Goal: Navigation & Orientation: Find specific page/section

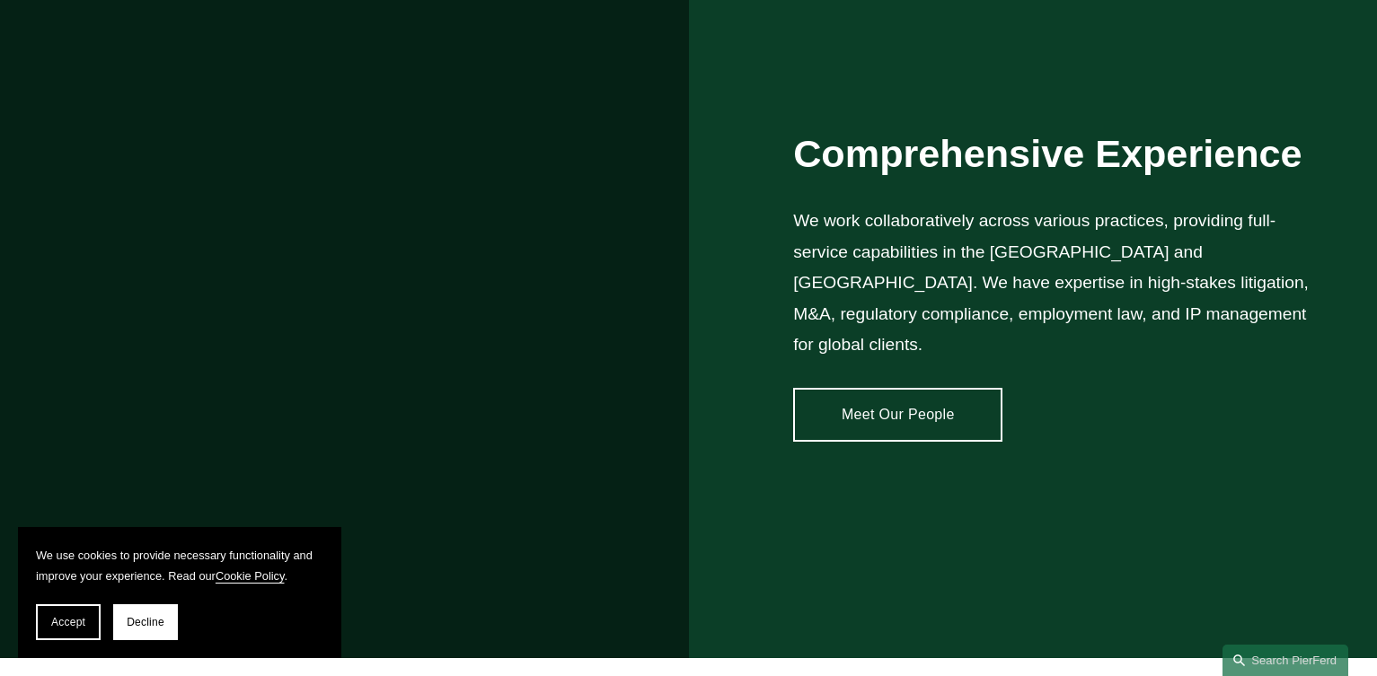
scroll to position [1437, 0]
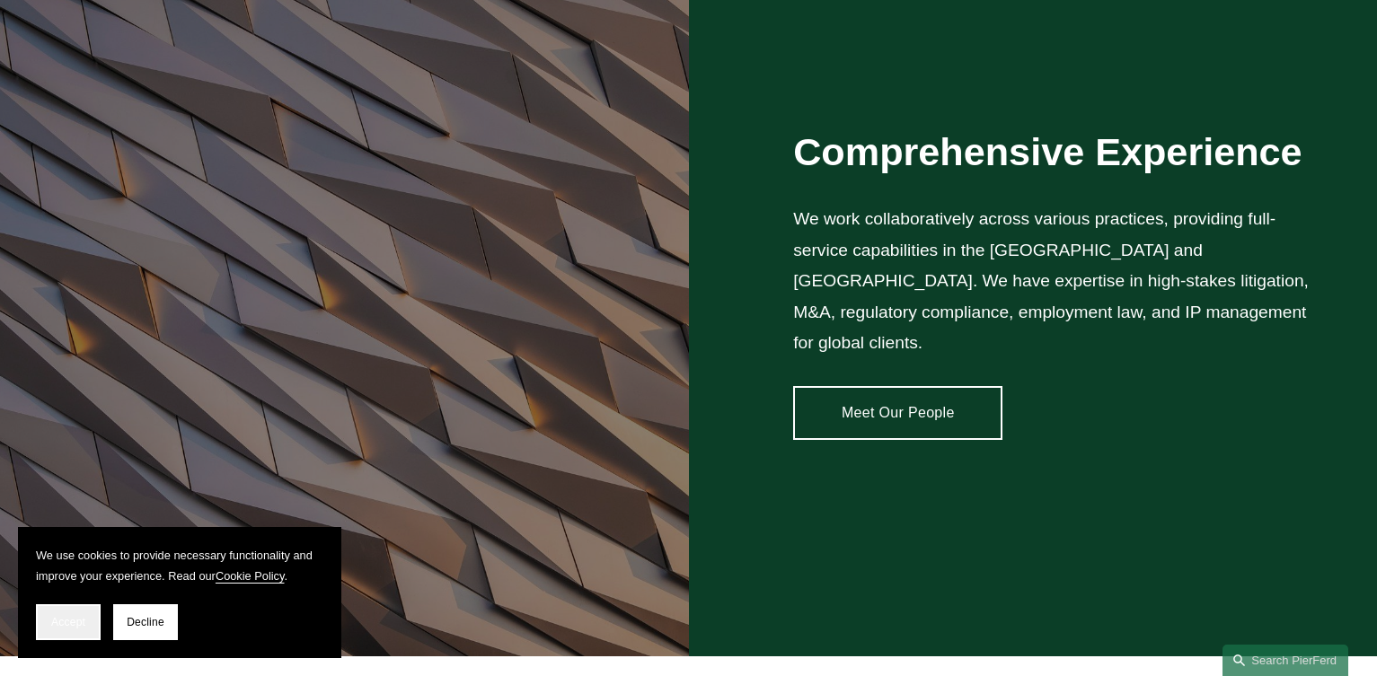
click at [60, 626] on span "Accept" at bounding box center [68, 622] width 34 height 13
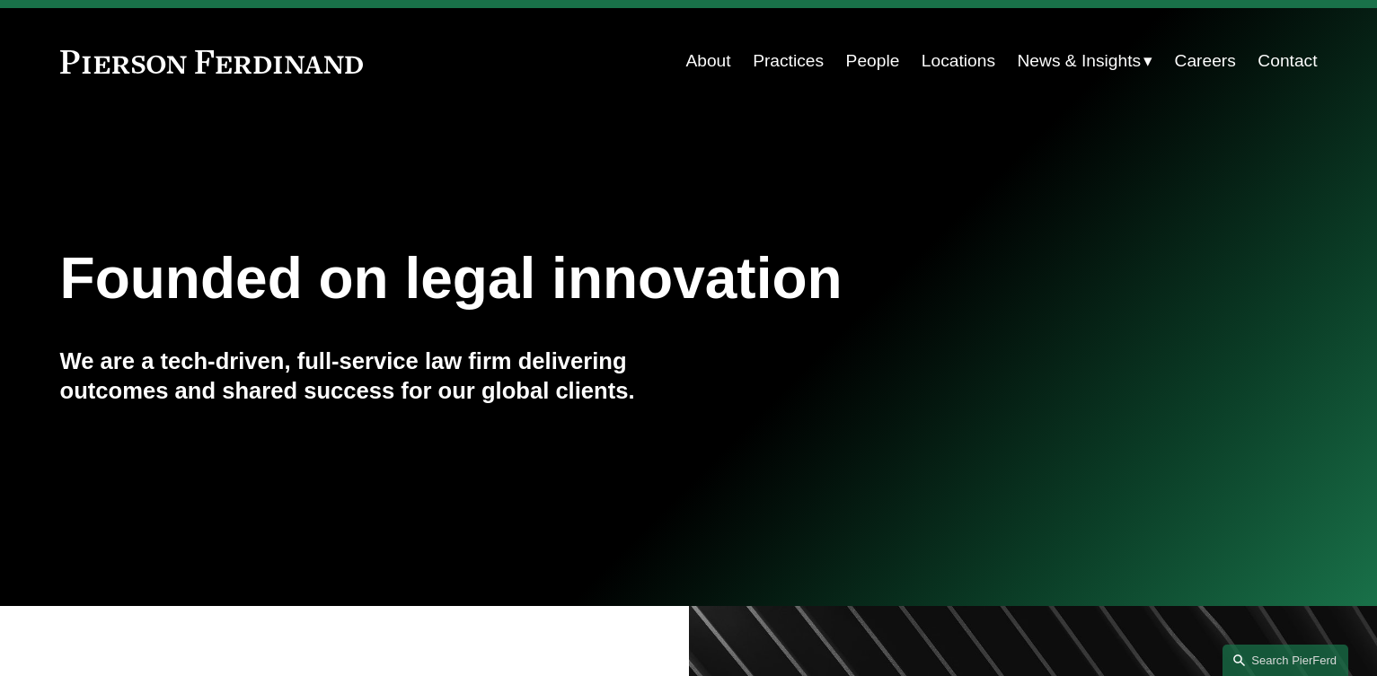
scroll to position [0, 0]
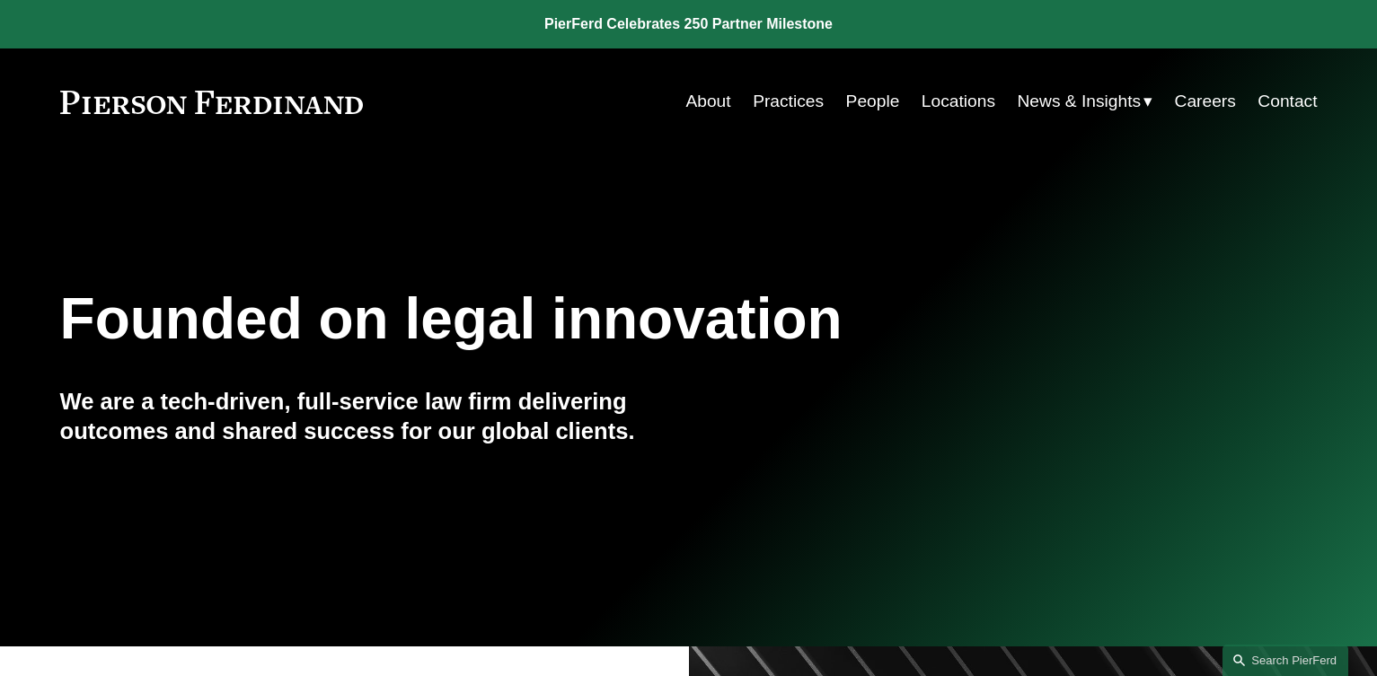
click at [783, 94] on link "Practices" at bounding box center [788, 101] width 71 height 34
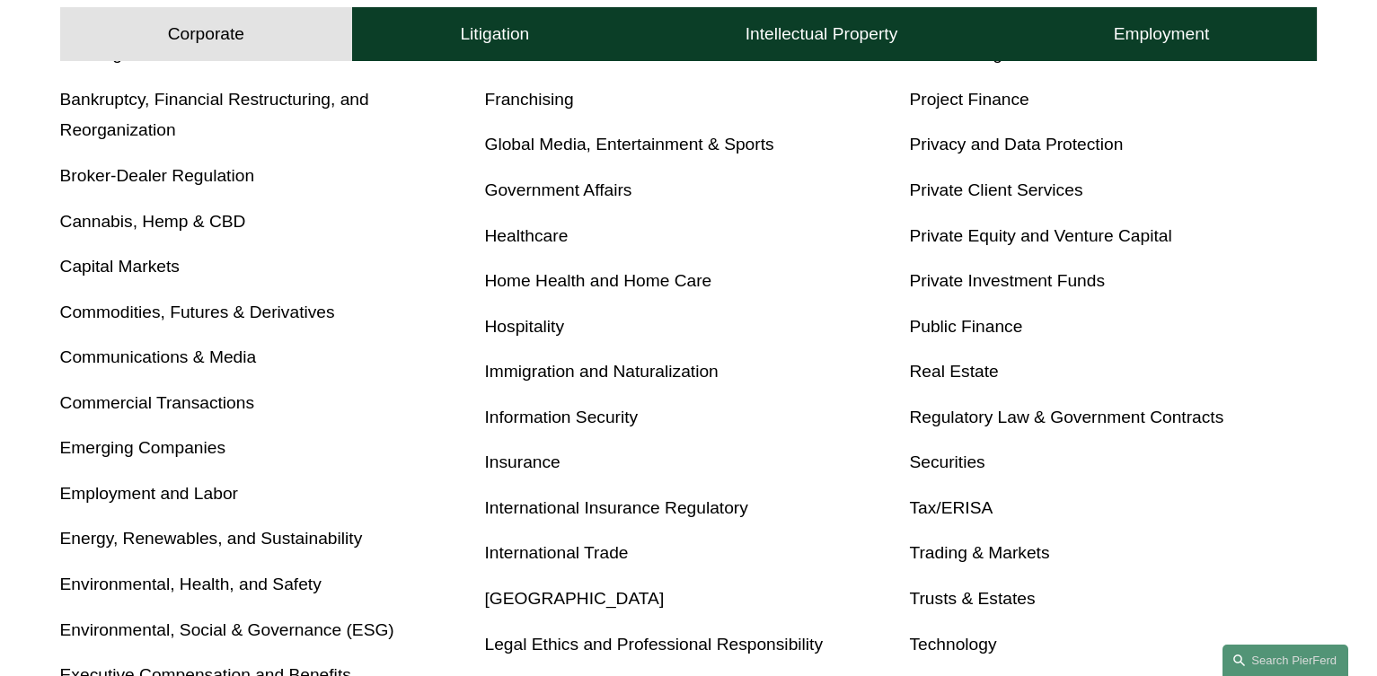
scroll to position [898, 0]
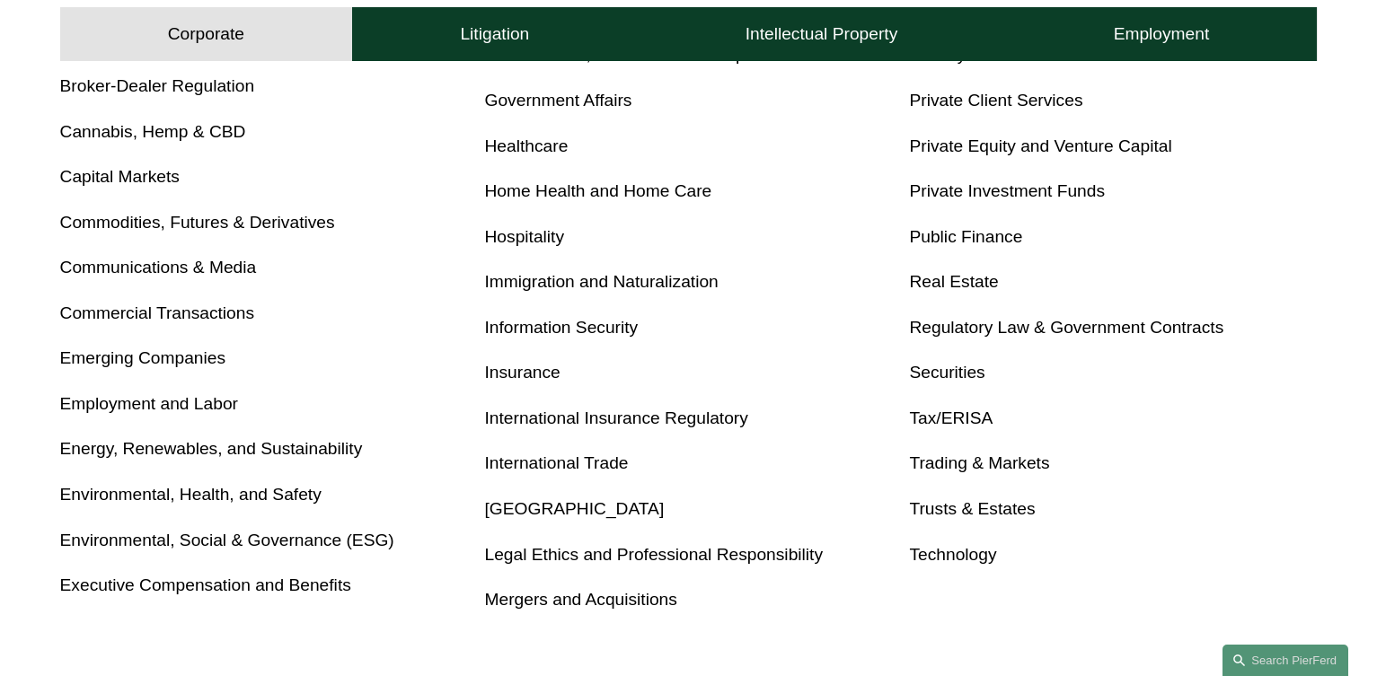
click at [110, 185] on link "Capital Markets" at bounding box center [119, 176] width 119 height 19
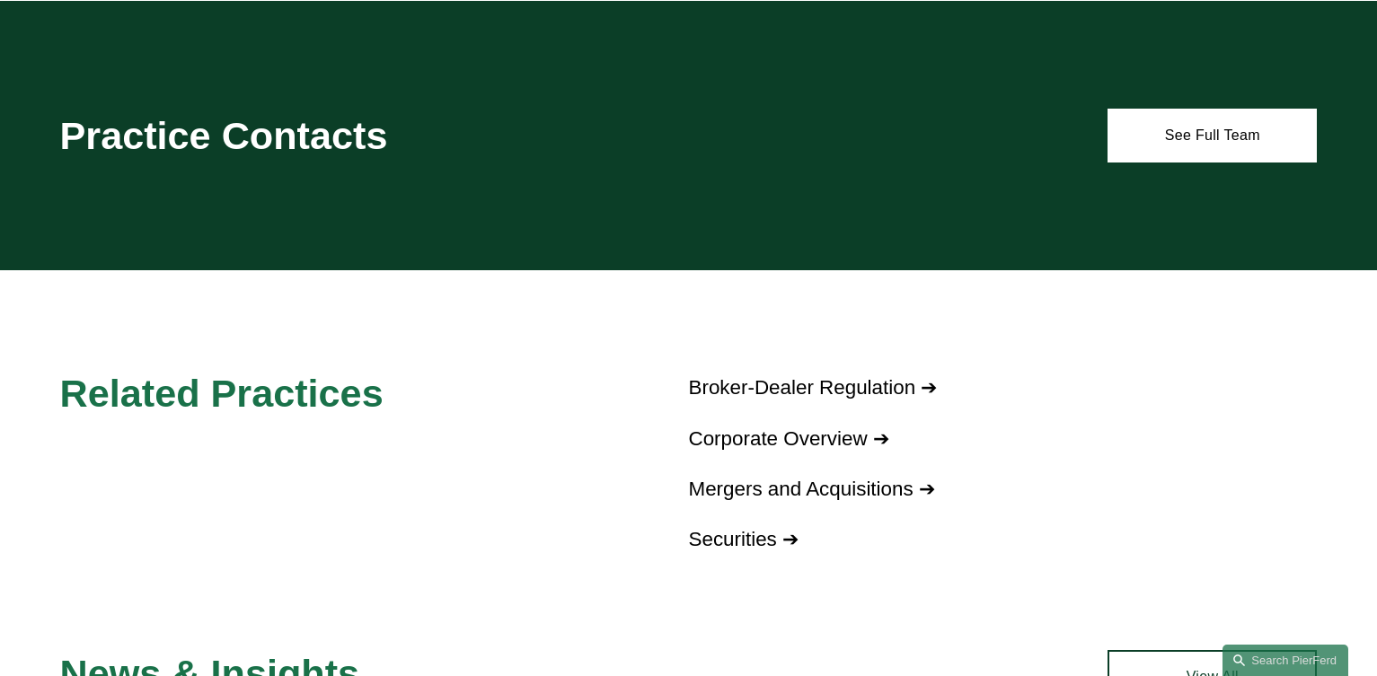
scroll to position [1168, 0]
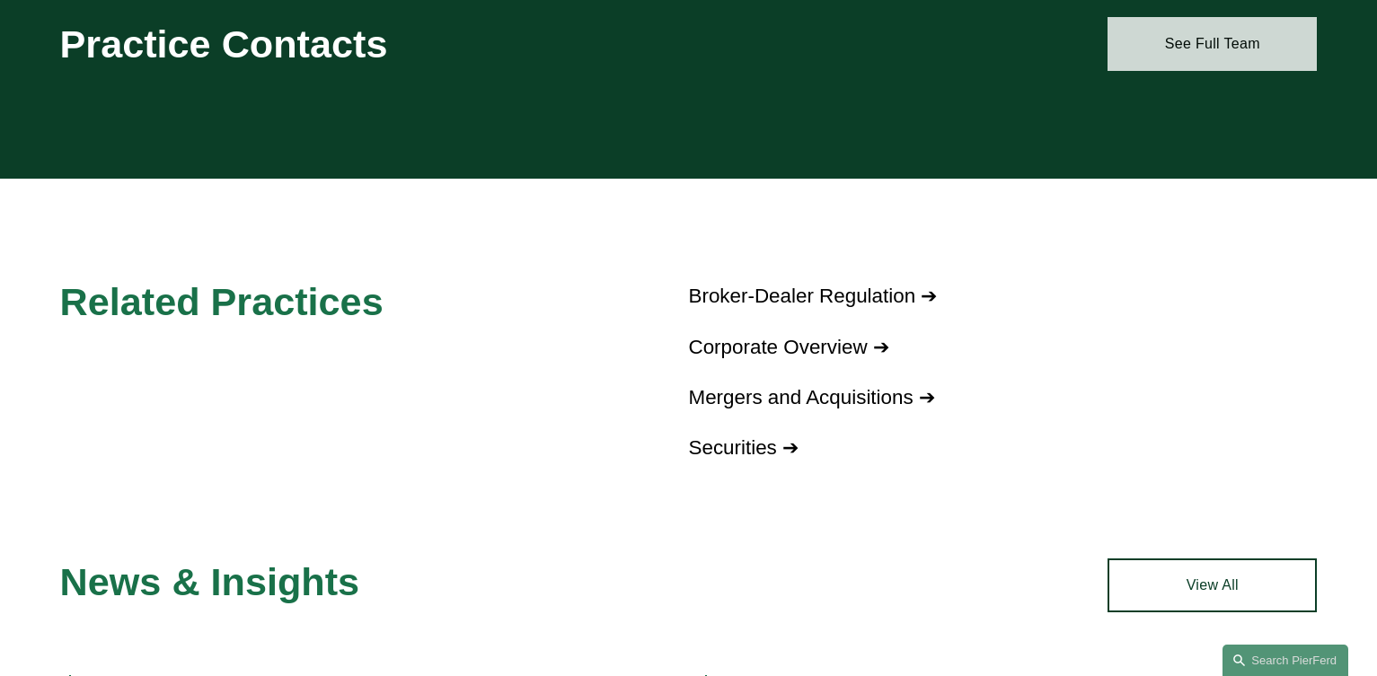
click at [1208, 45] on link "See Full Team" at bounding box center [1211, 44] width 209 height 54
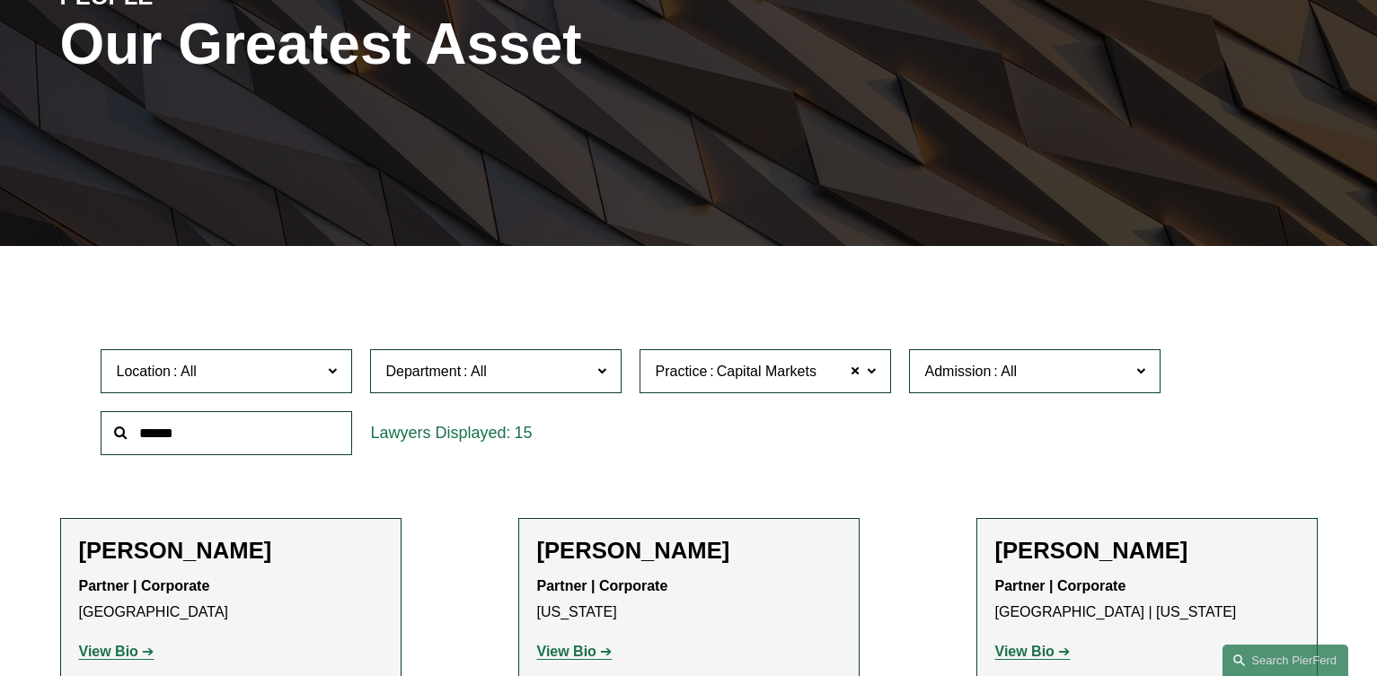
scroll to position [359, 0]
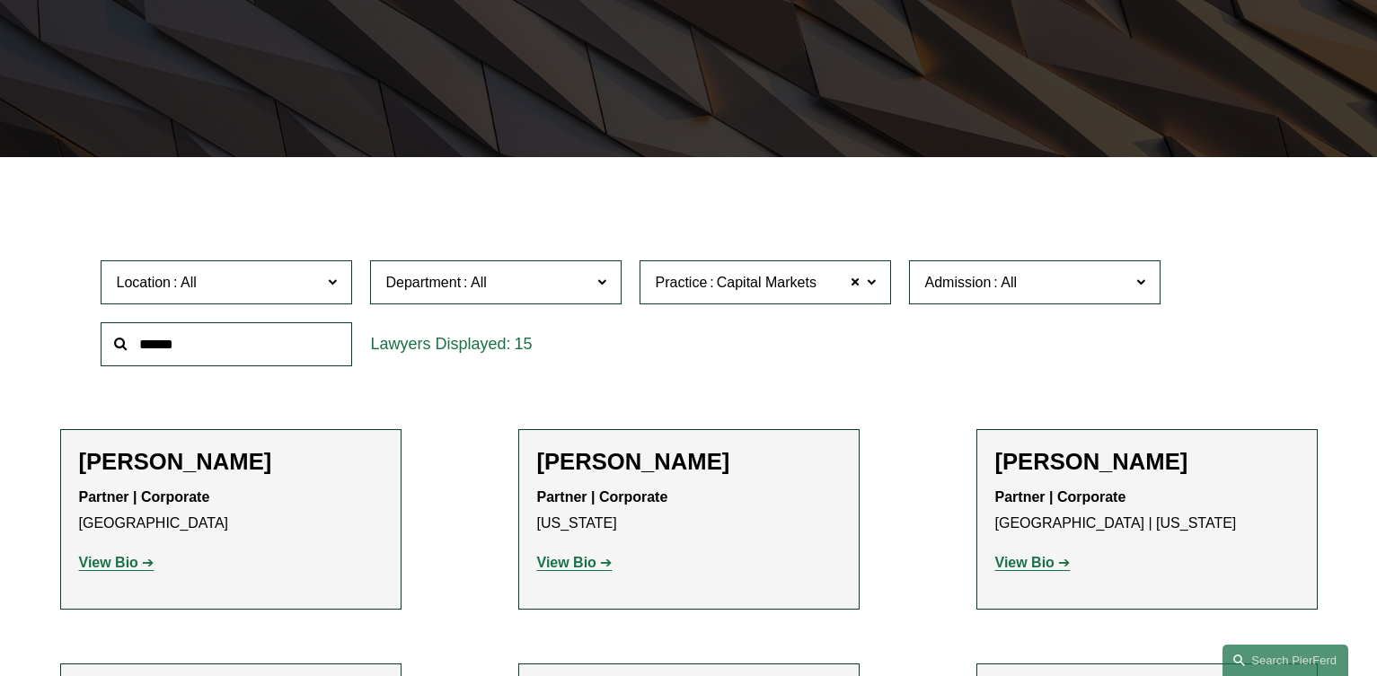
click at [877, 286] on label "Practice Capital Markets" at bounding box center [765, 282] width 251 height 44
